Goal: Task Accomplishment & Management: Manage account settings

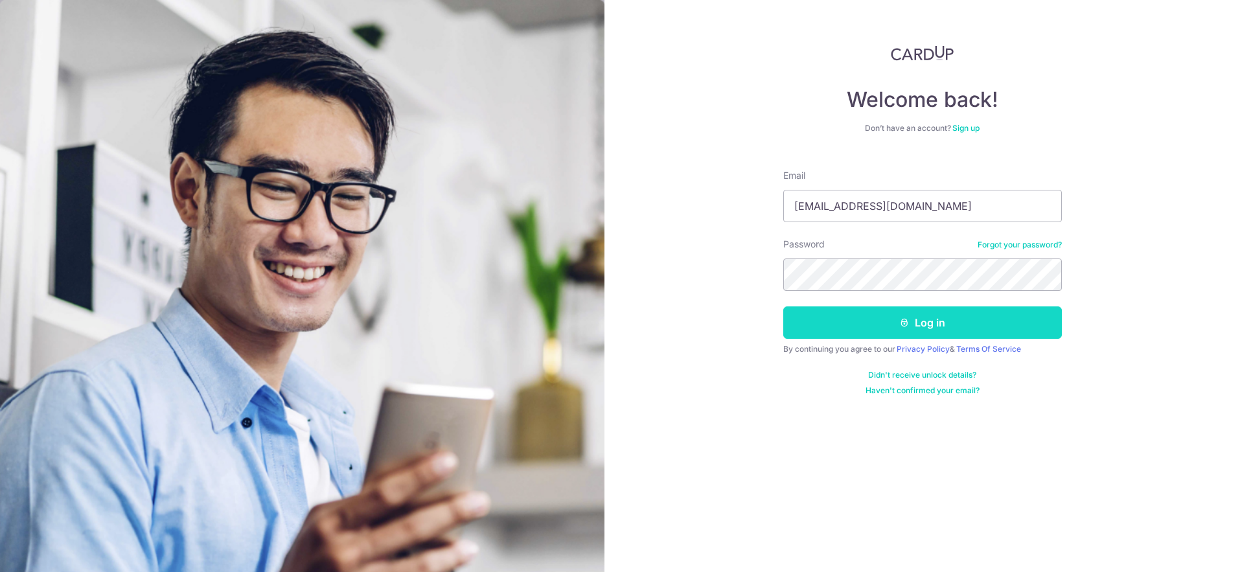
click at [887, 318] on button "Log in" at bounding box center [922, 323] width 279 height 32
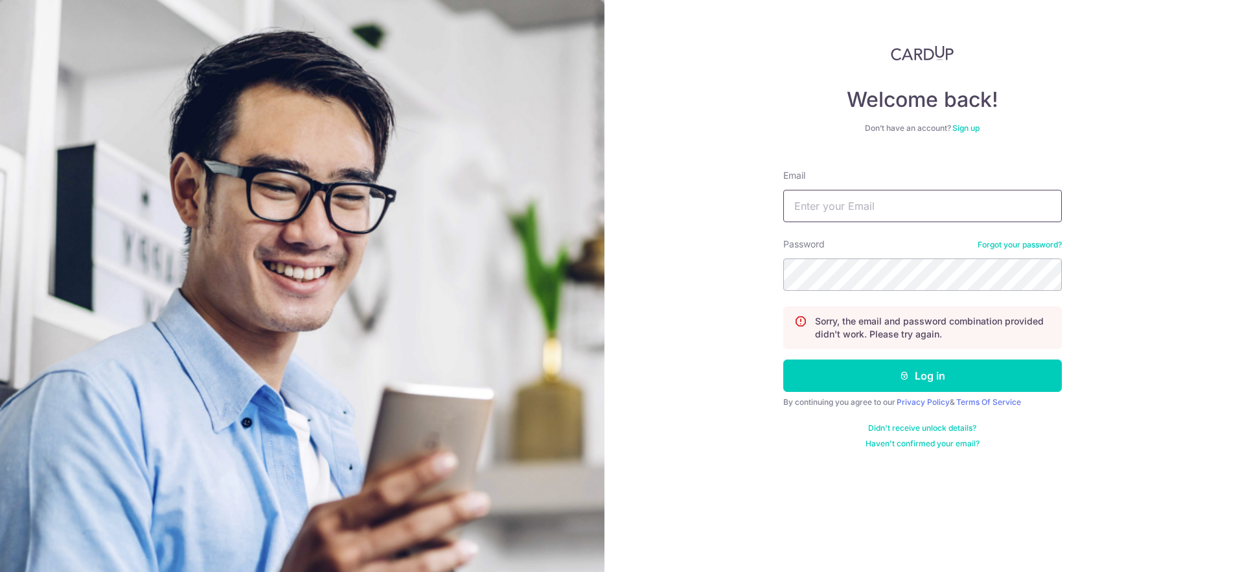
click at [931, 216] on input "Email" at bounding box center [922, 206] width 279 height 32
type input "mandylsh1123@gmail.com"
click at [920, 386] on button "Log in" at bounding box center [922, 376] width 279 height 32
click at [929, 214] on input "Email" at bounding box center [922, 206] width 279 height 32
type input "mandylsh1123@gmail.com"
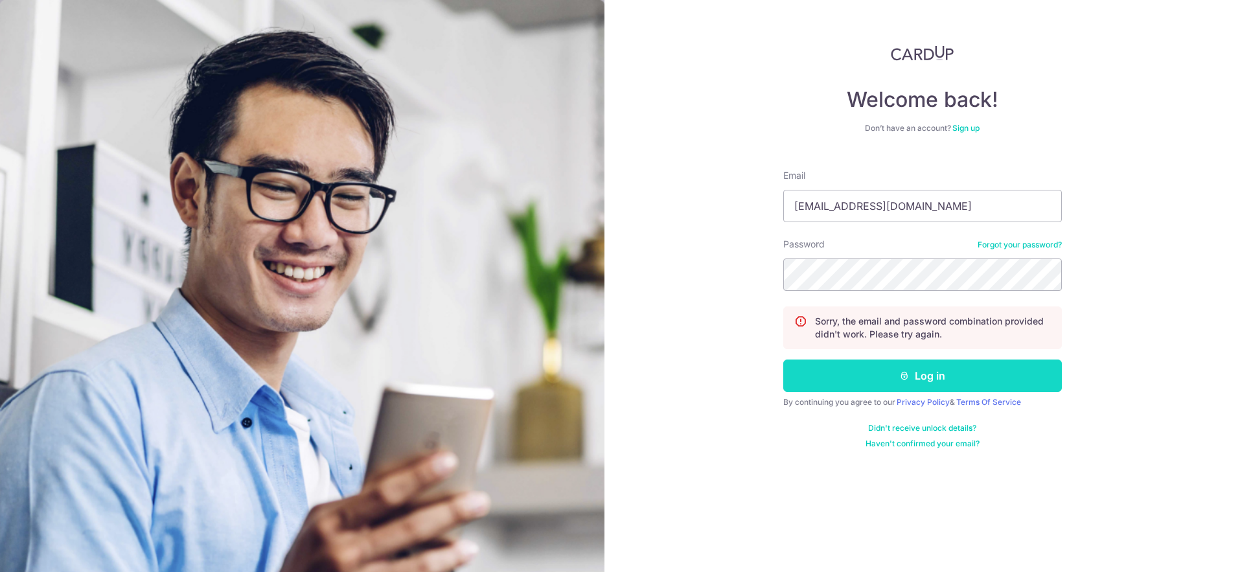
click at [947, 381] on button "Log in" at bounding box center [922, 376] width 279 height 32
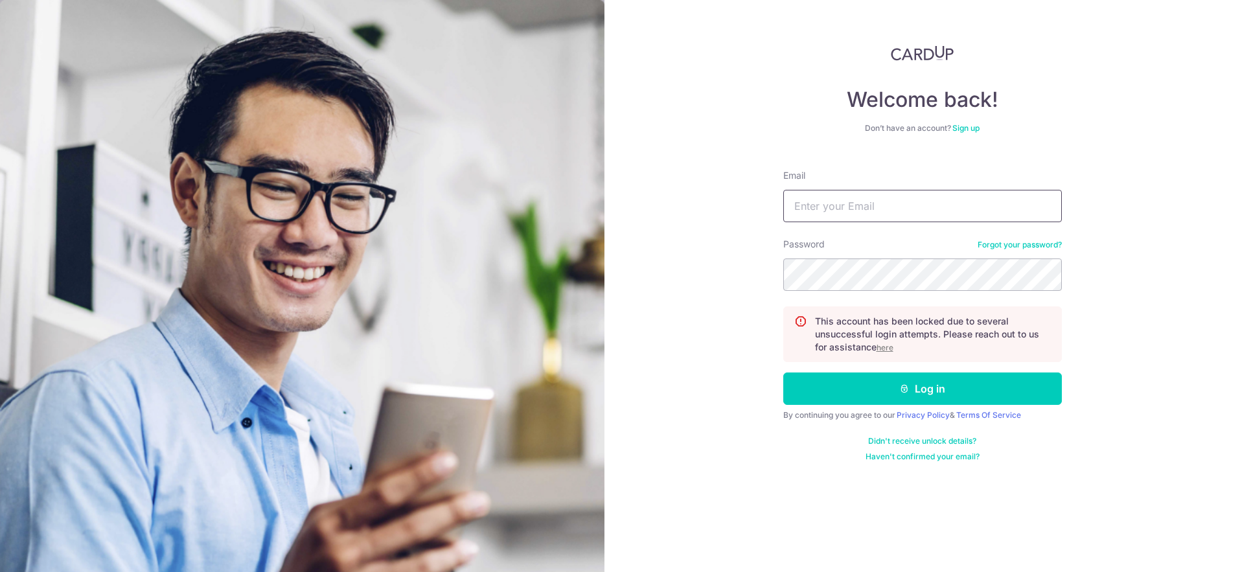
click at [907, 211] on input "Email" at bounding box center [922, 206] width 279 height 32
type input "terong96@gmail.com"
click at [942, 402] on button "Log in" at bounding box center [922, 389] width 279 height 32
